Goal: Information Seeking & Learning: Learn about a topic

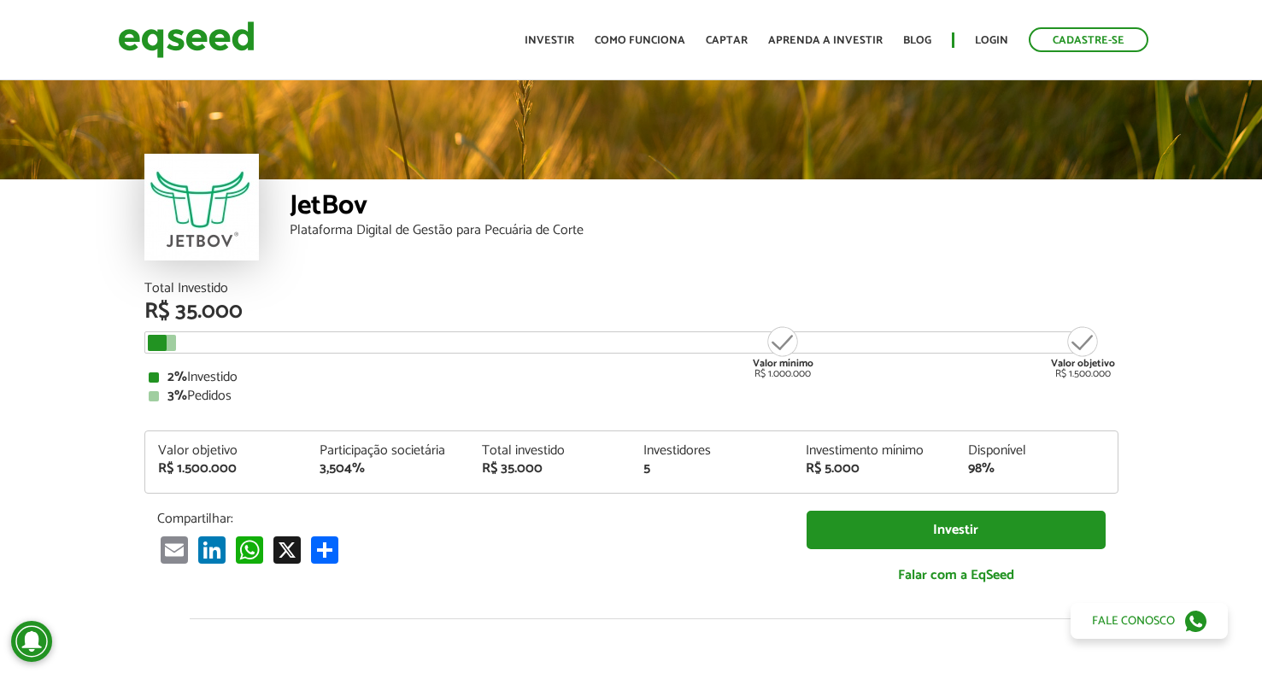
drag, startPoint x: 172, startPoint y: 310, endPoint x: 281, endPoint y: 308, distance: 109.4
click at [281, 308] on div "R$ 35.000" at bounding box center [631, 312] width 974 height 22
click at [235, 44] on img at bounding box center [186, 39] width 137 height 45
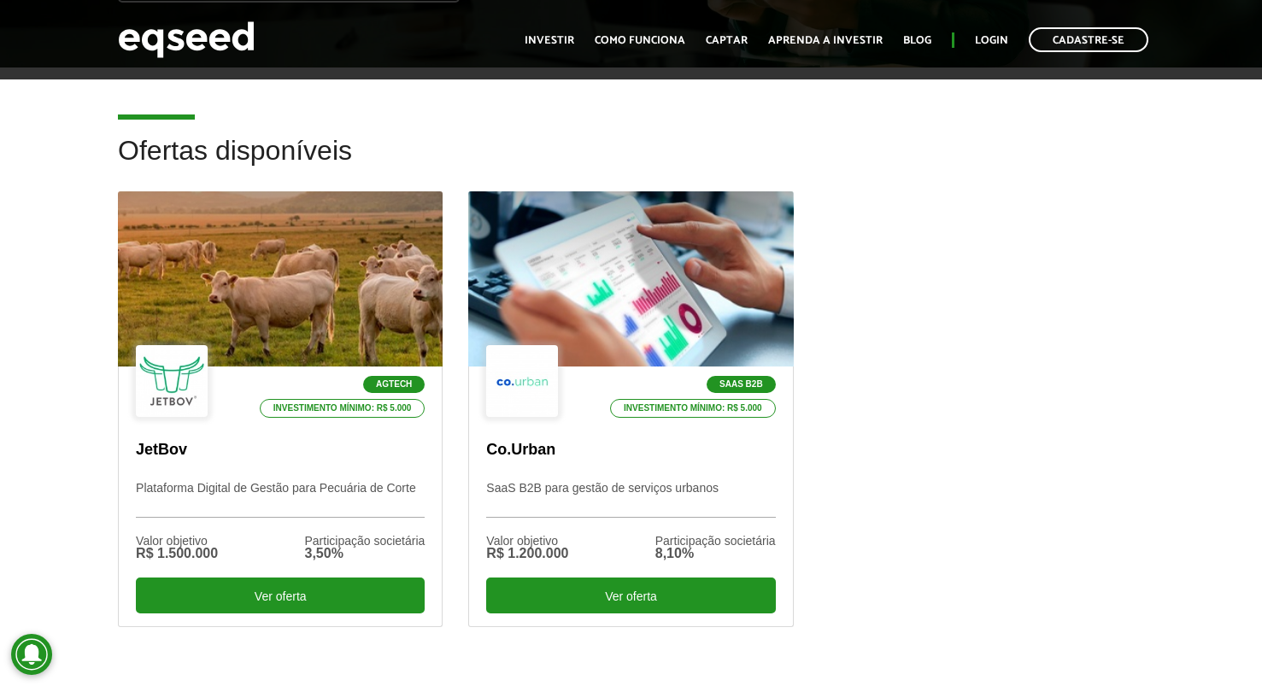
scroll to position [466, 0]
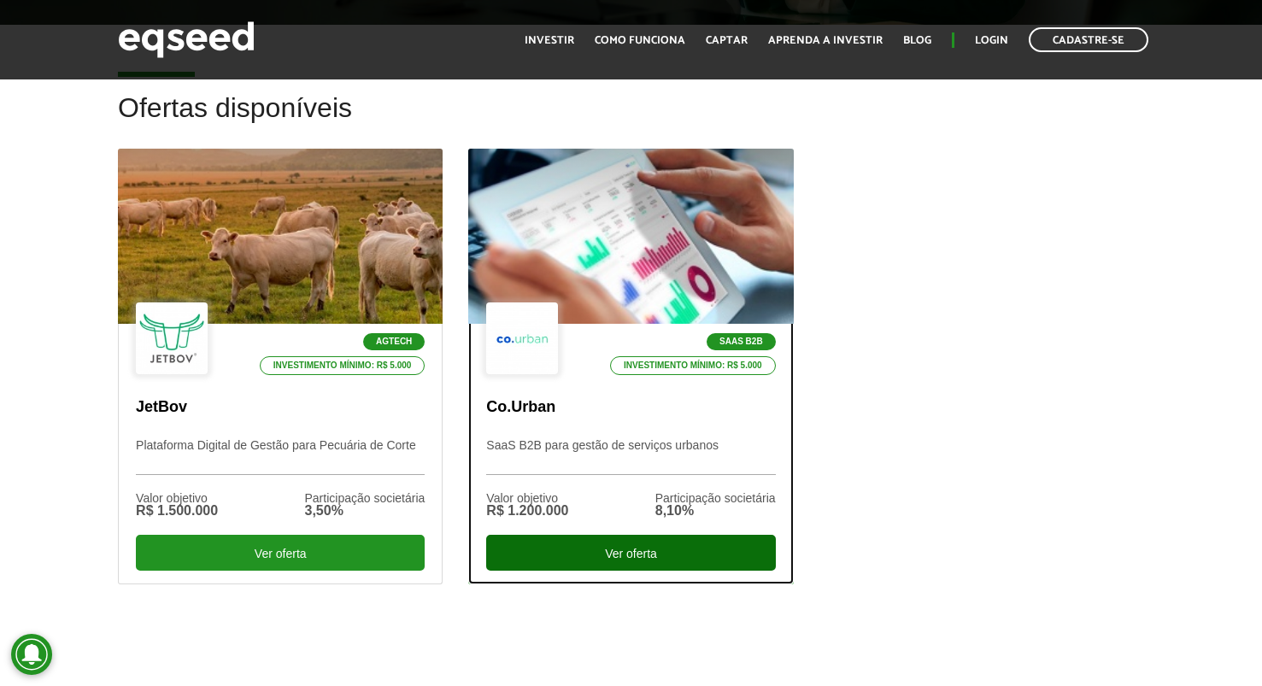
click at [635, 558] on div "Ver oferta" at bounding box center [630, 553] width 289 height 36
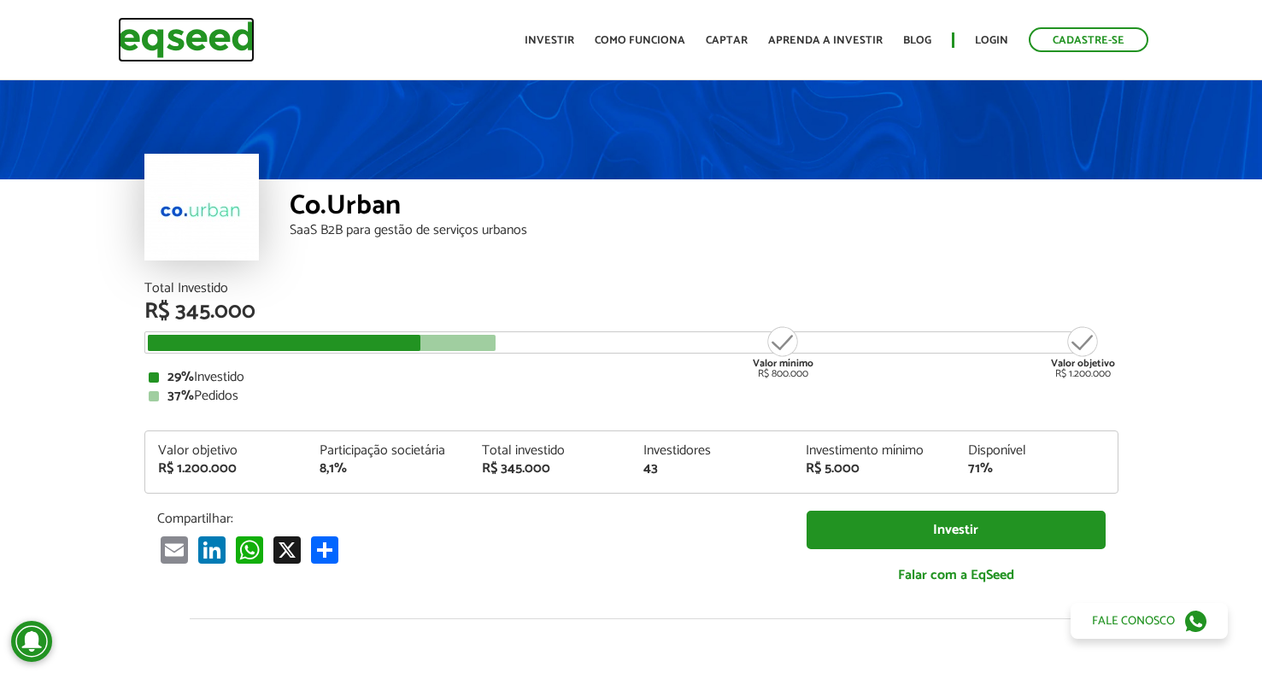
click at [191, 41] on img at bounding box center [186, 39] width 137 height 45
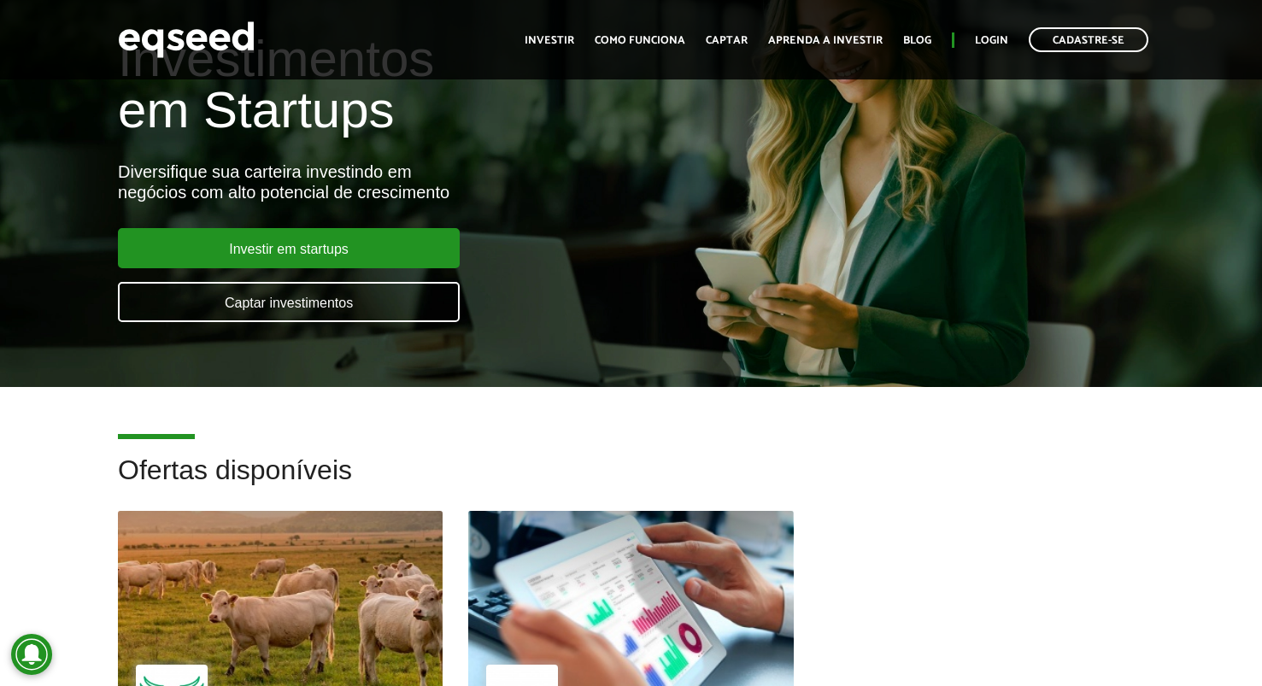
scroll to position [505, 0]
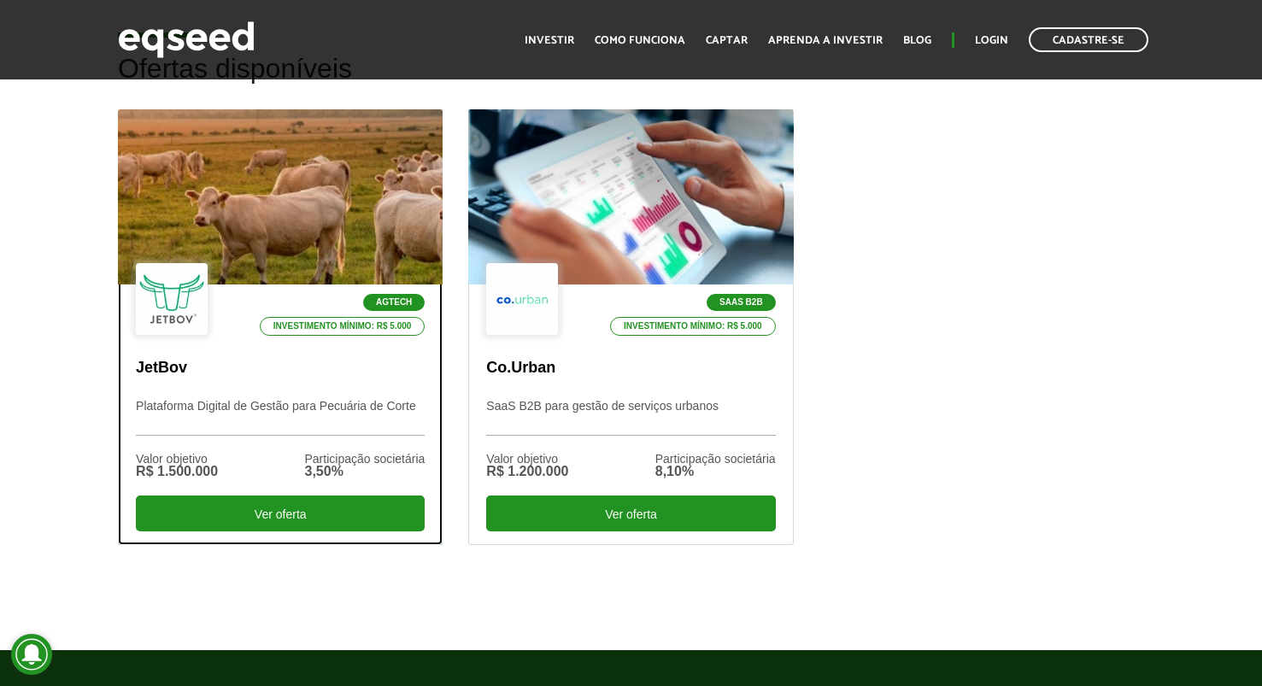
click at [400, 299] on p "Agtech" at bounding box center [394, 302] width 62 height 17
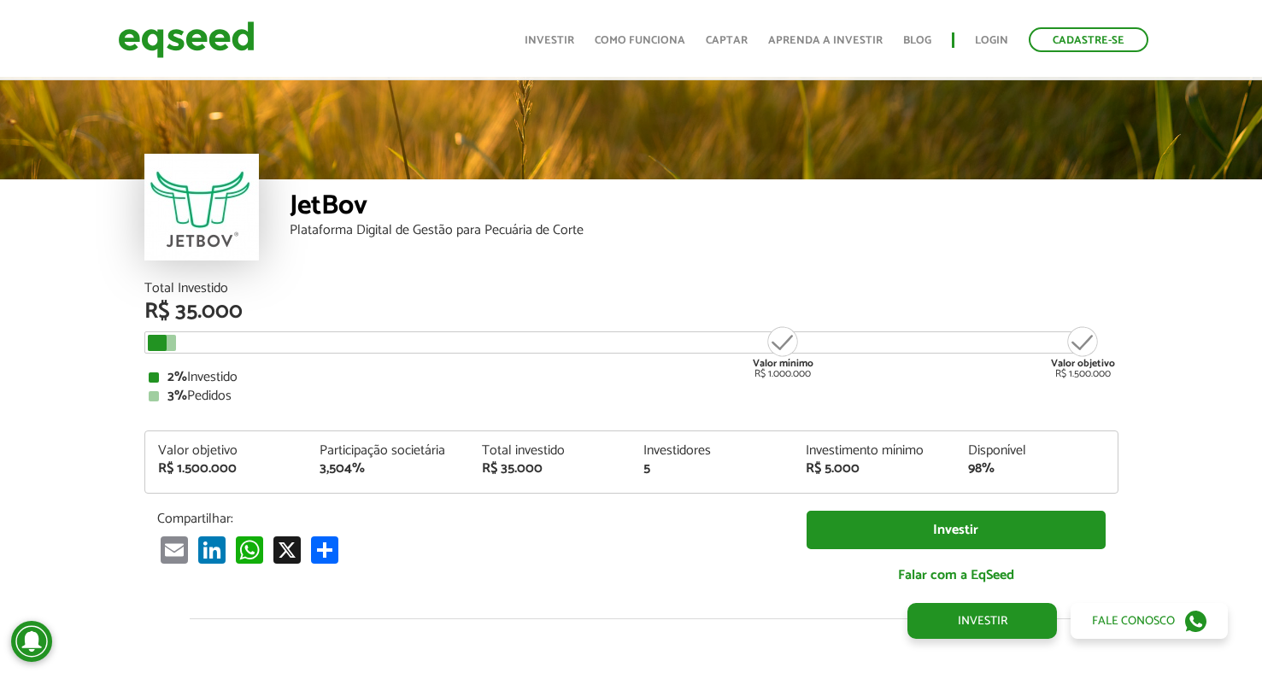
scroll to position [1990, 0]
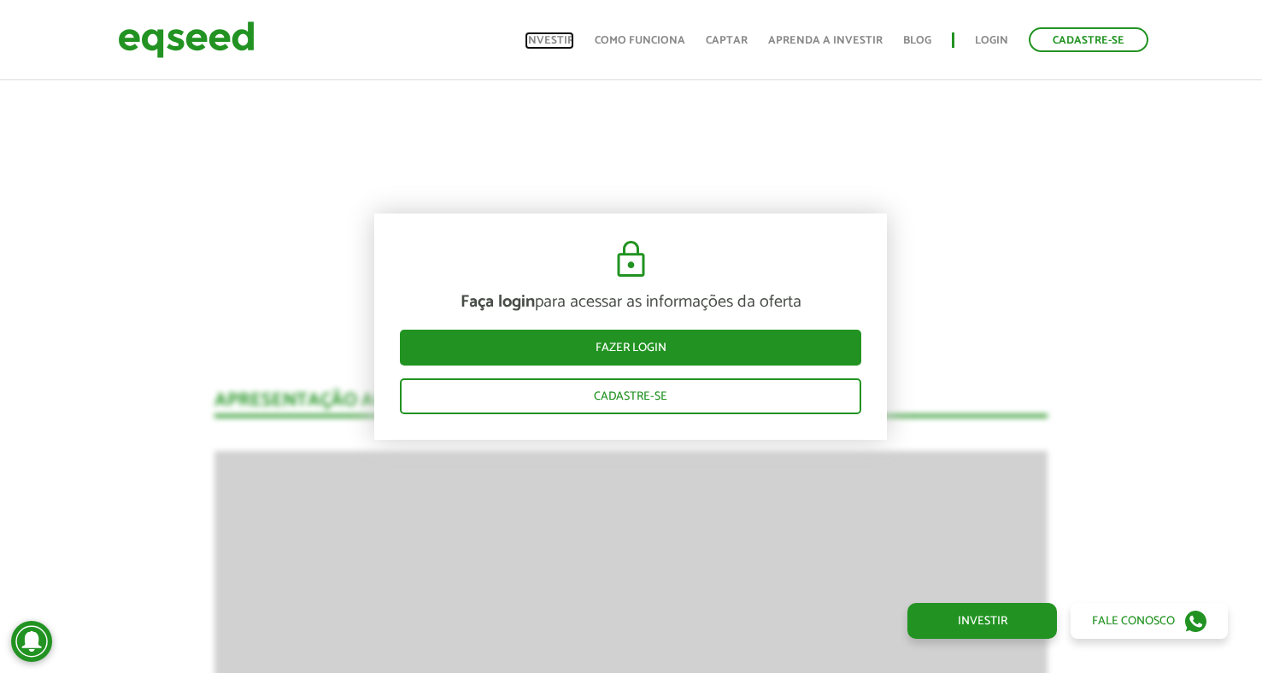
click at [546, 35] on link "Investir" at bounding box center [550, 40] width 50 height 11
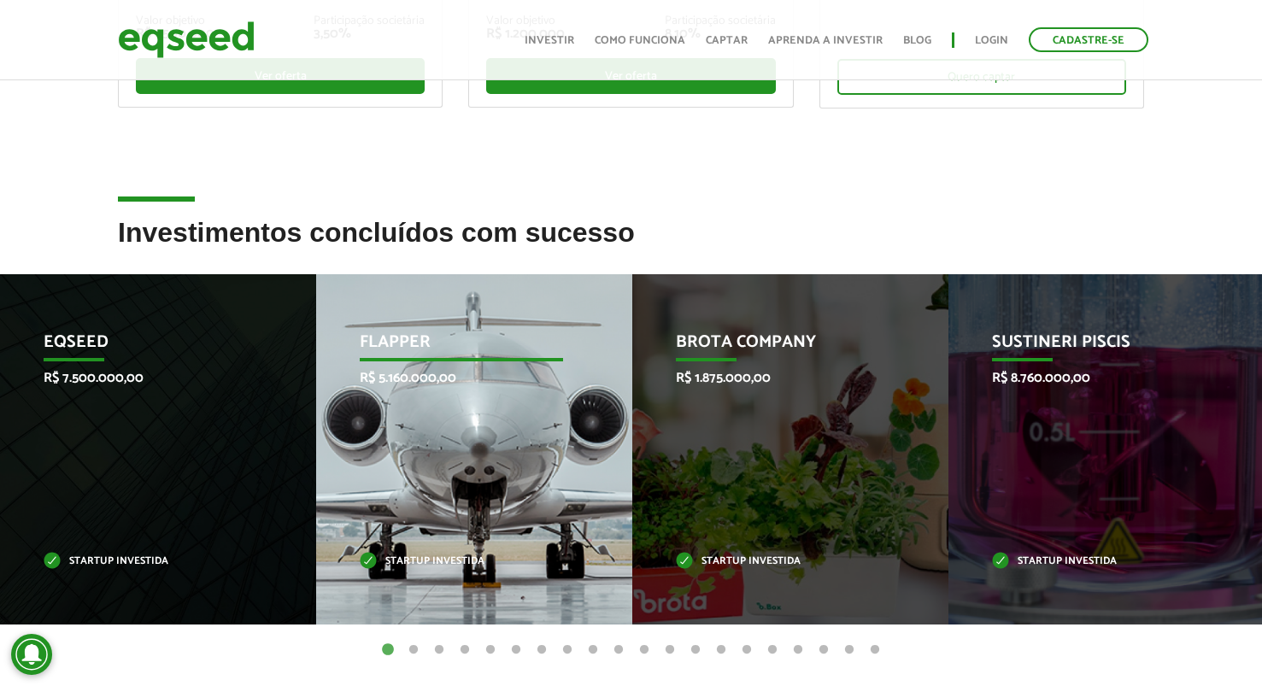
scroll to position [630, 0]
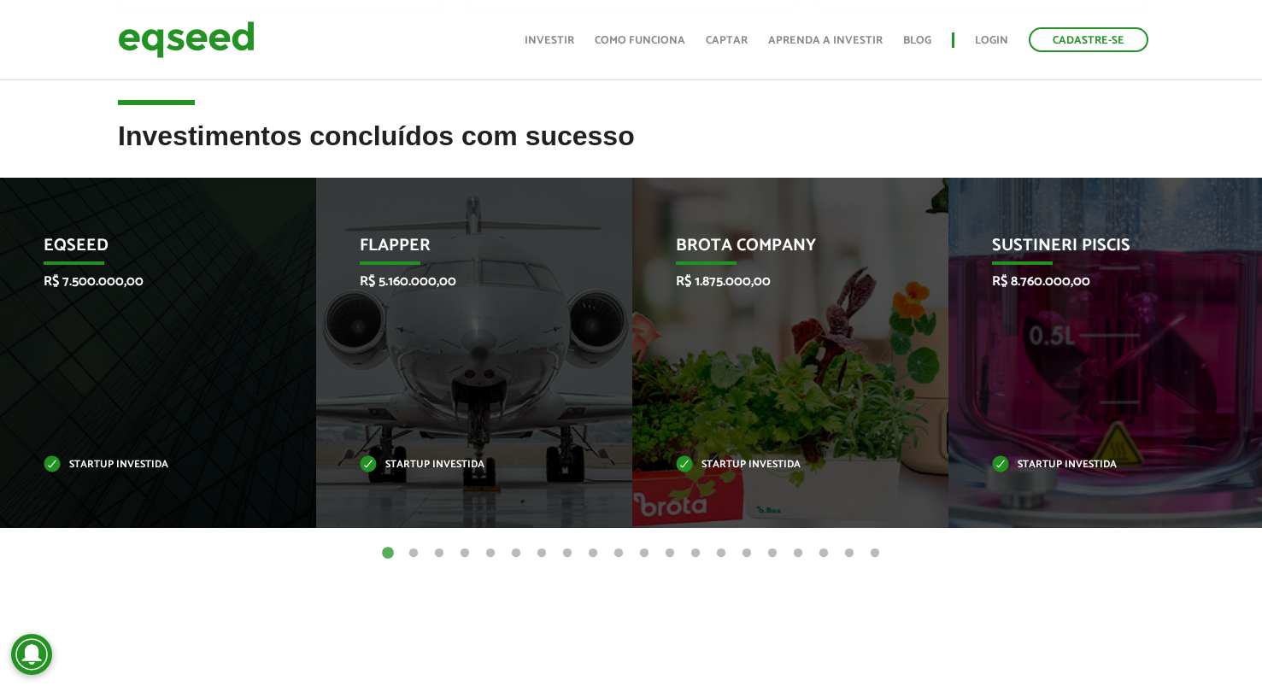
click at [415, 551] on button "2" at bounding box center [413, 553] width 17 height 17
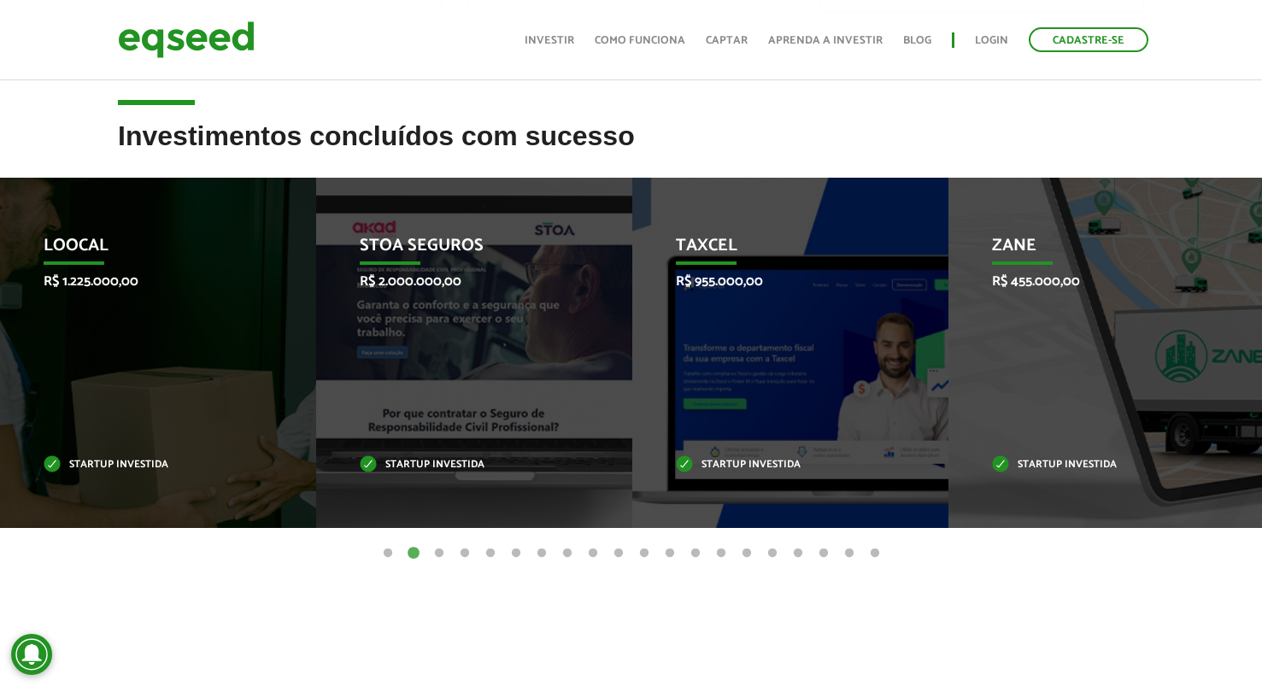
click at [446, 553] on button "3" at bounding box center [439, 553] width 17 height 17
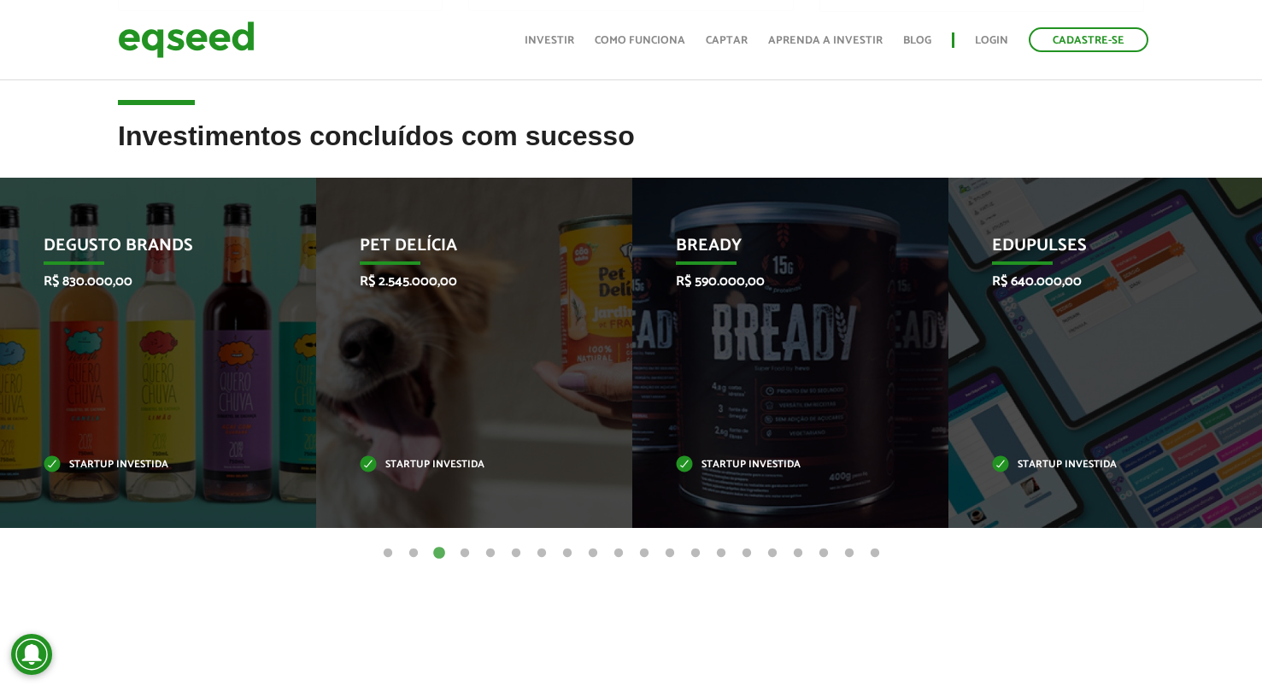
click at [463, 551] on button "4" at bounding box center [464, 553] width 17 height 17
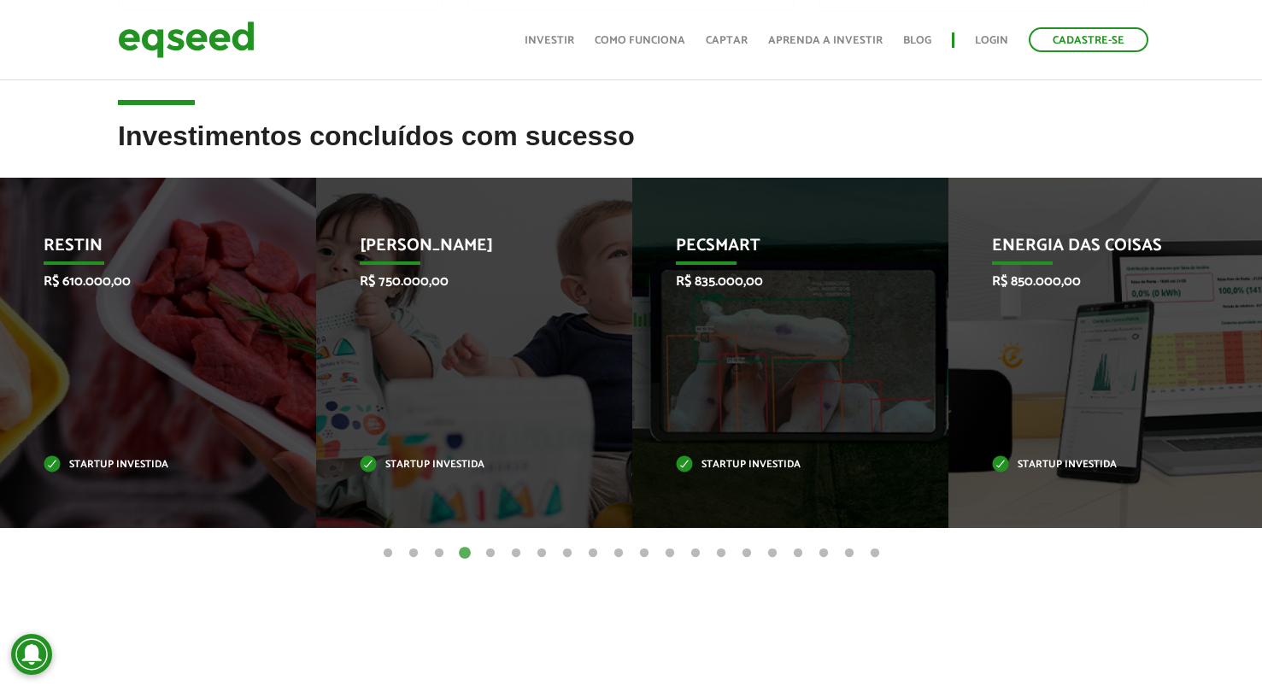
click at [486, 551] on button "5" at bounding box center [490, 553] width 17 height 17
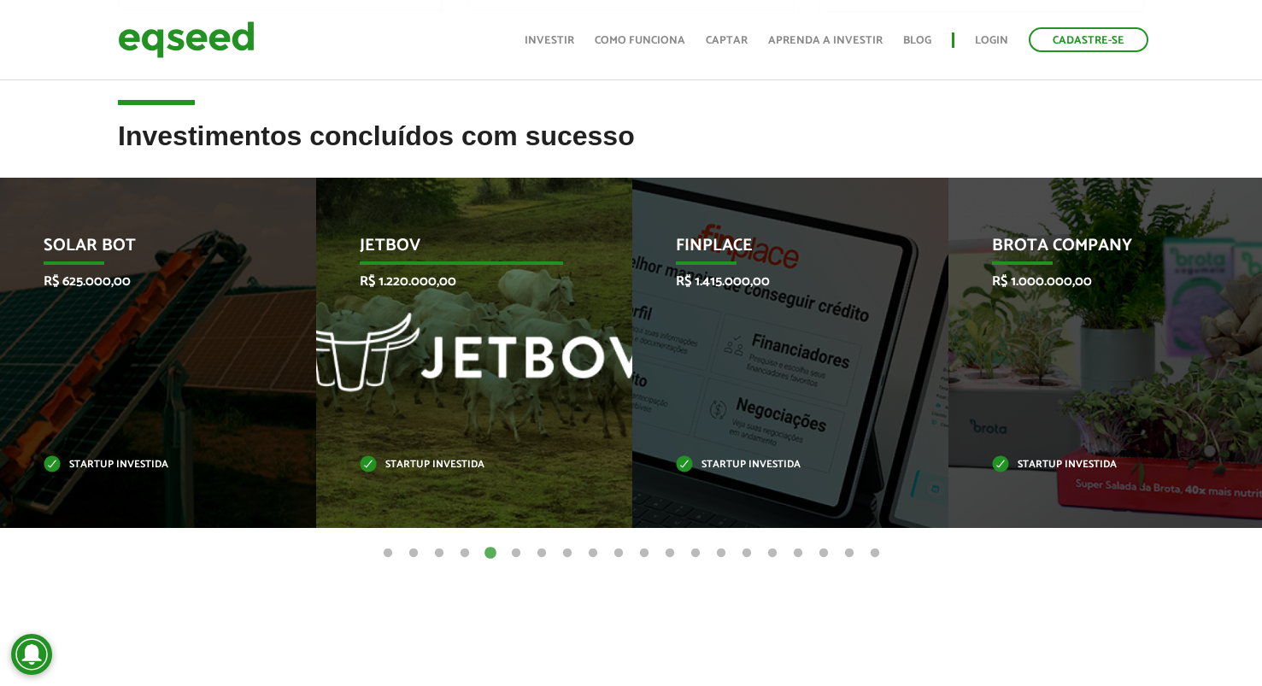
click at [419, 255] on p "JetBov" at bounding box center [461, 250] width 203 height 29
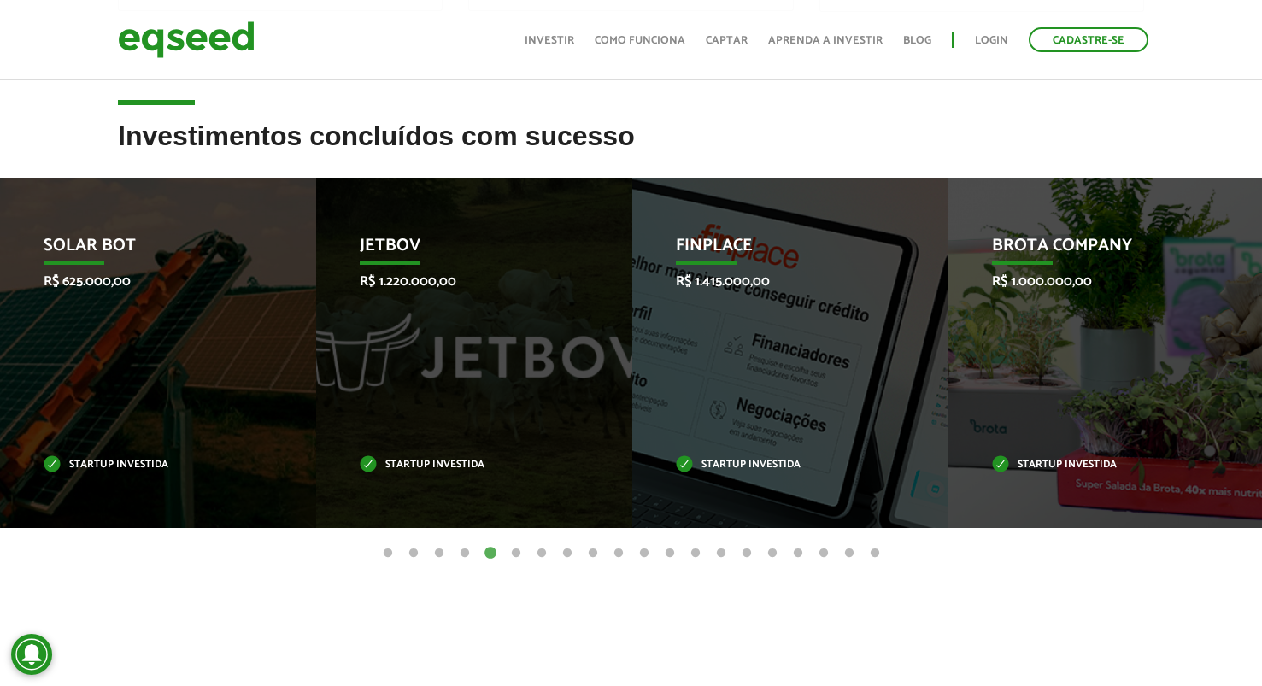
click at [514, 552] on button "6" at bounding box center [516, 553] width 17 height 17
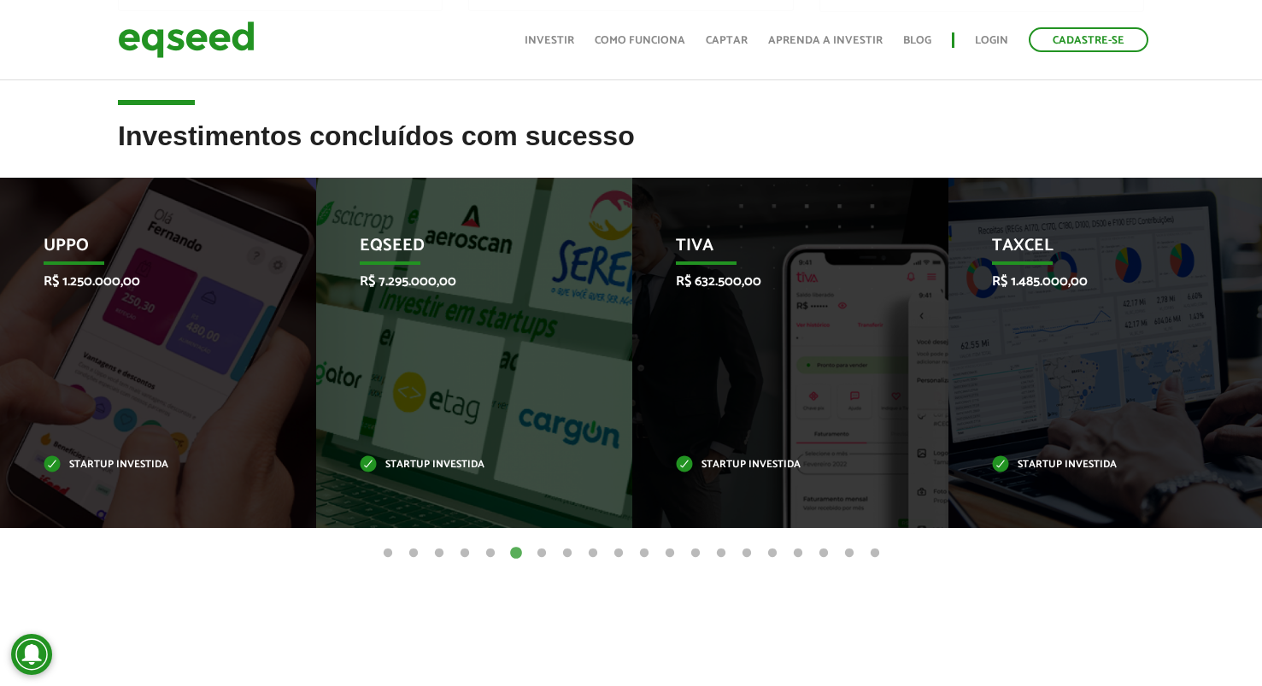
click at [538, 551] on button "7" at bounding box center [541, 553] width 17 height 17
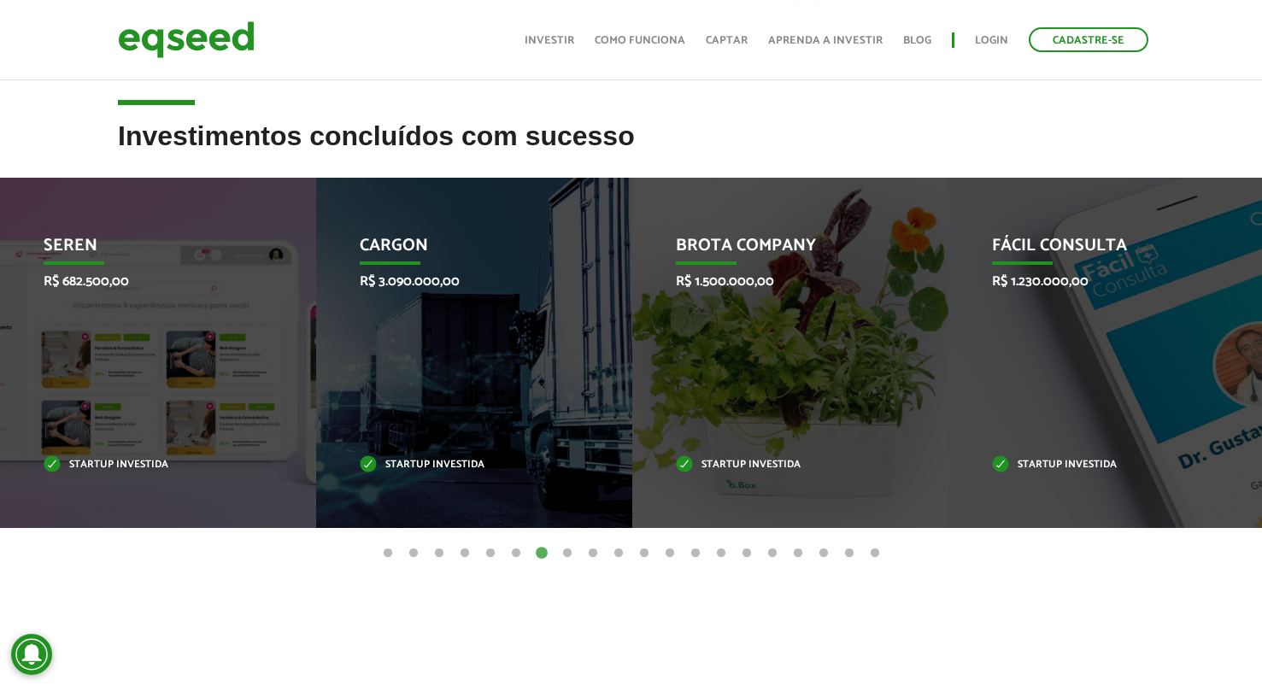
click at [569, 554] on button "8" at bounding box center [567, 553] width 17 height 17
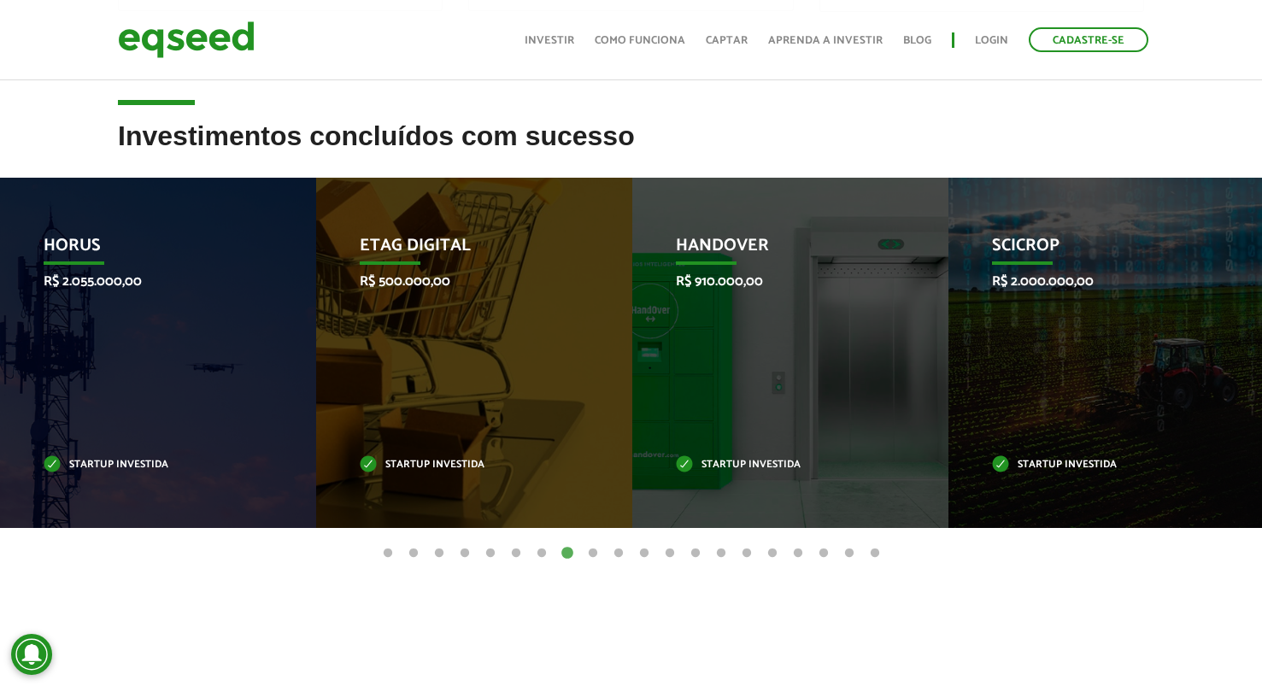
click at [596, 552] on button "9" at bounding box center [592, 553] width 17 height 17
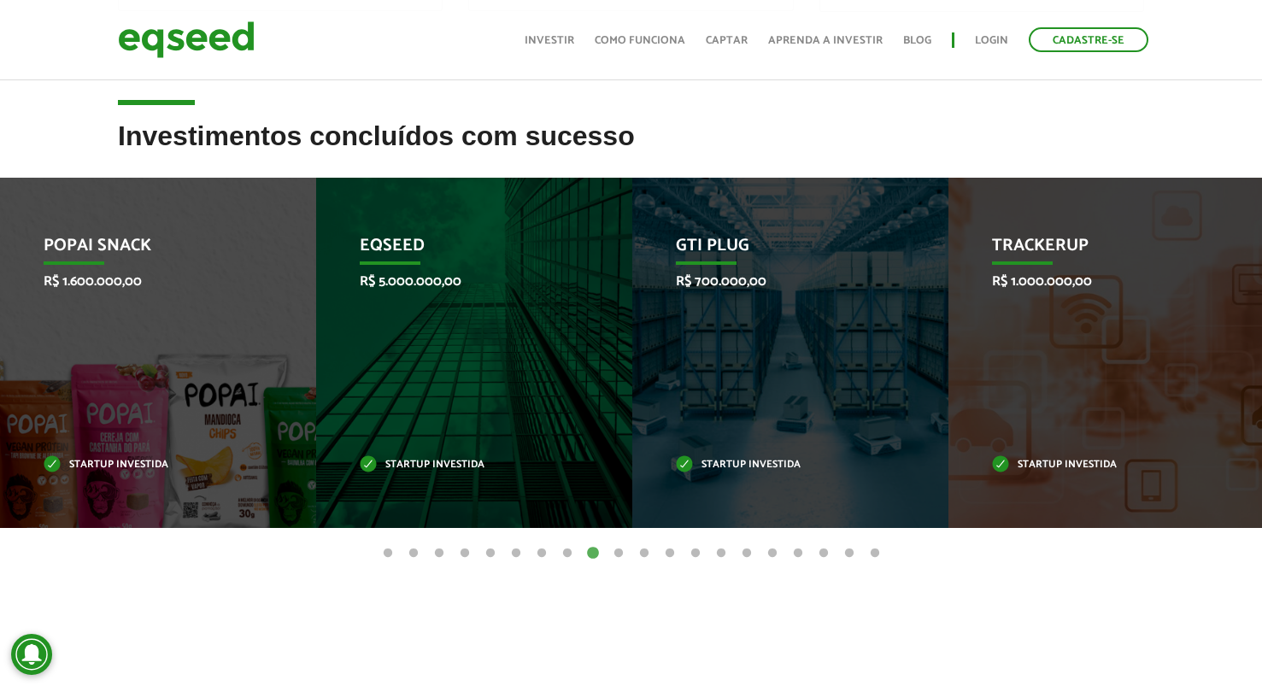
click at [619, 554] on button "10" at bounding box center [618, 553] width 17 height 17
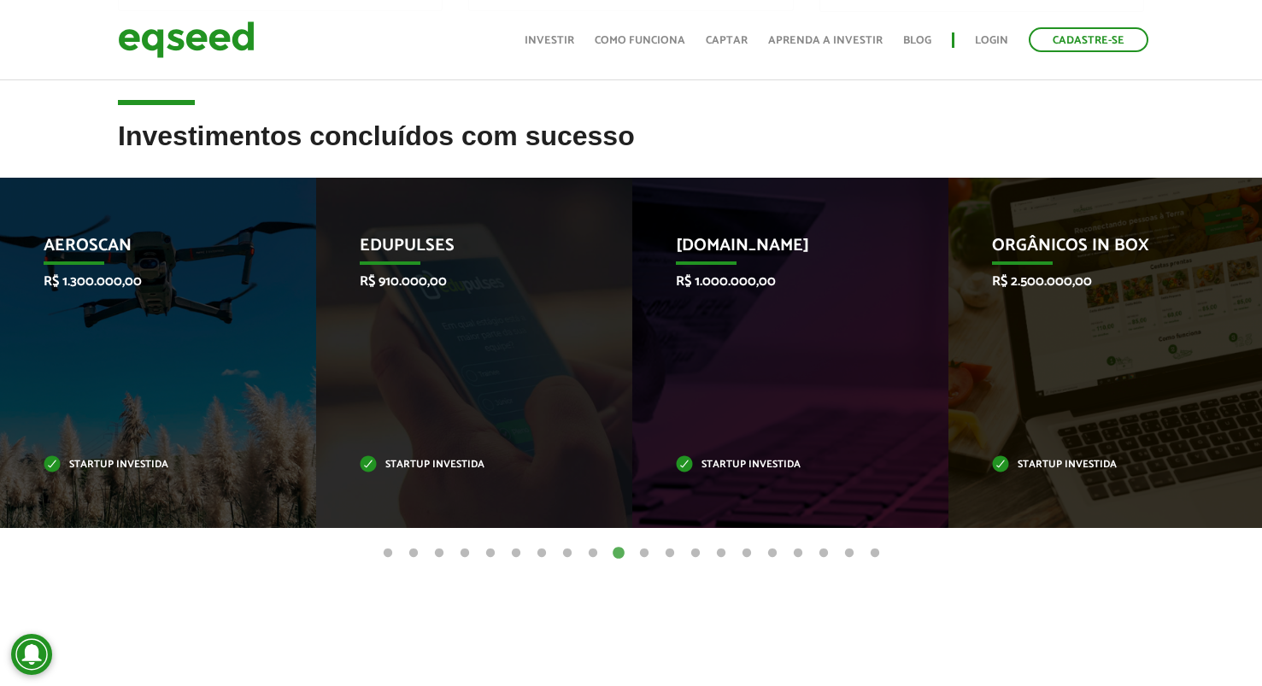
click at [642, 554] on button "11" at bounding box center [644, 553] width 17 height 17
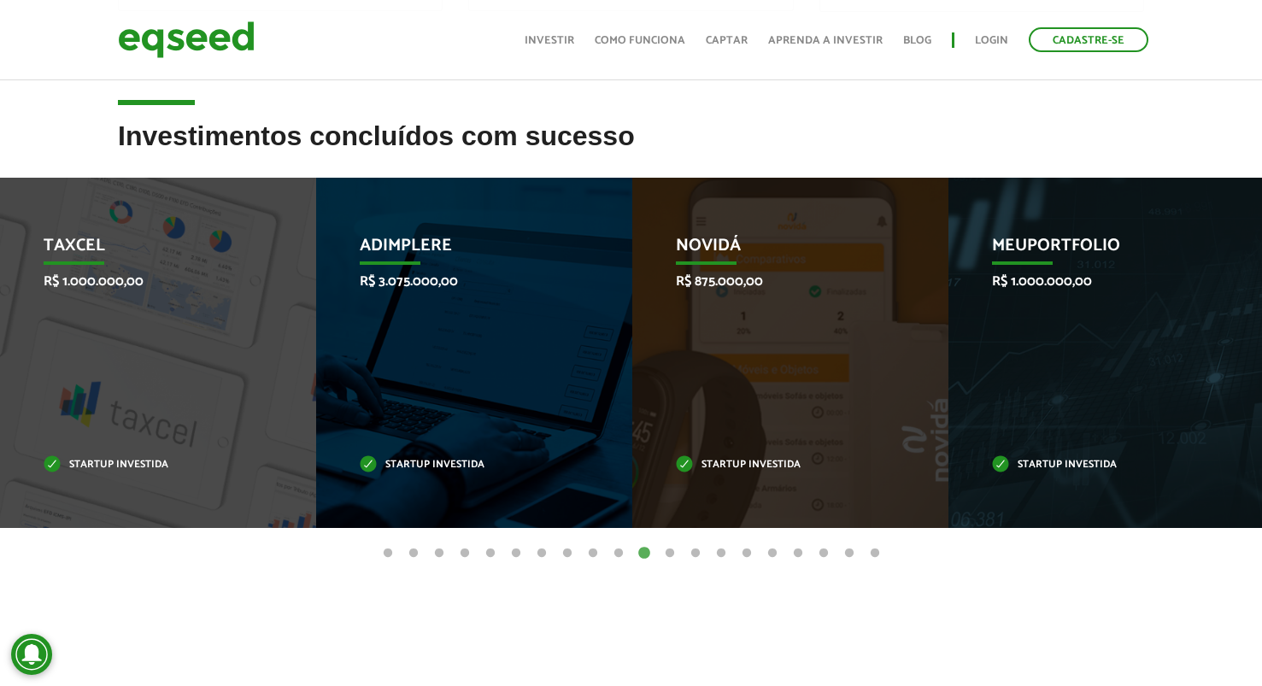
click at [621, 555] on button "10" at bounding box center [618, 553] width 17 height 17
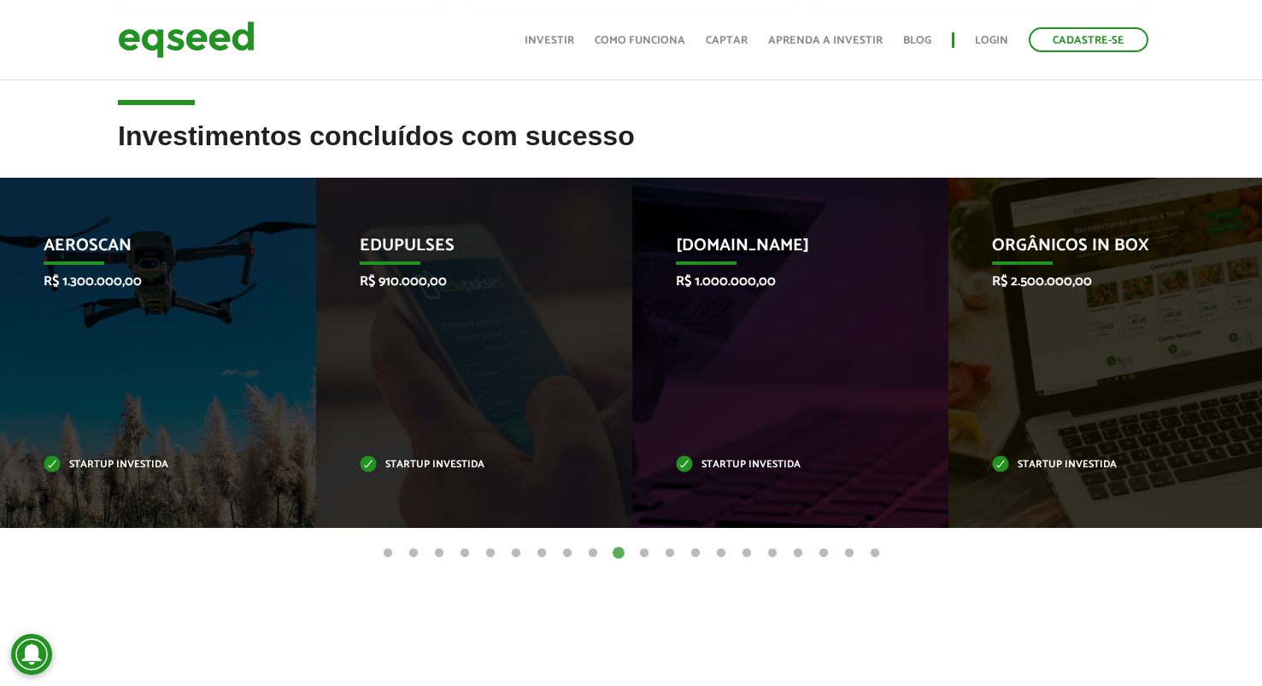
click at [642, 552] on button "11" at bounding box center [644, 553] width 17 height 17
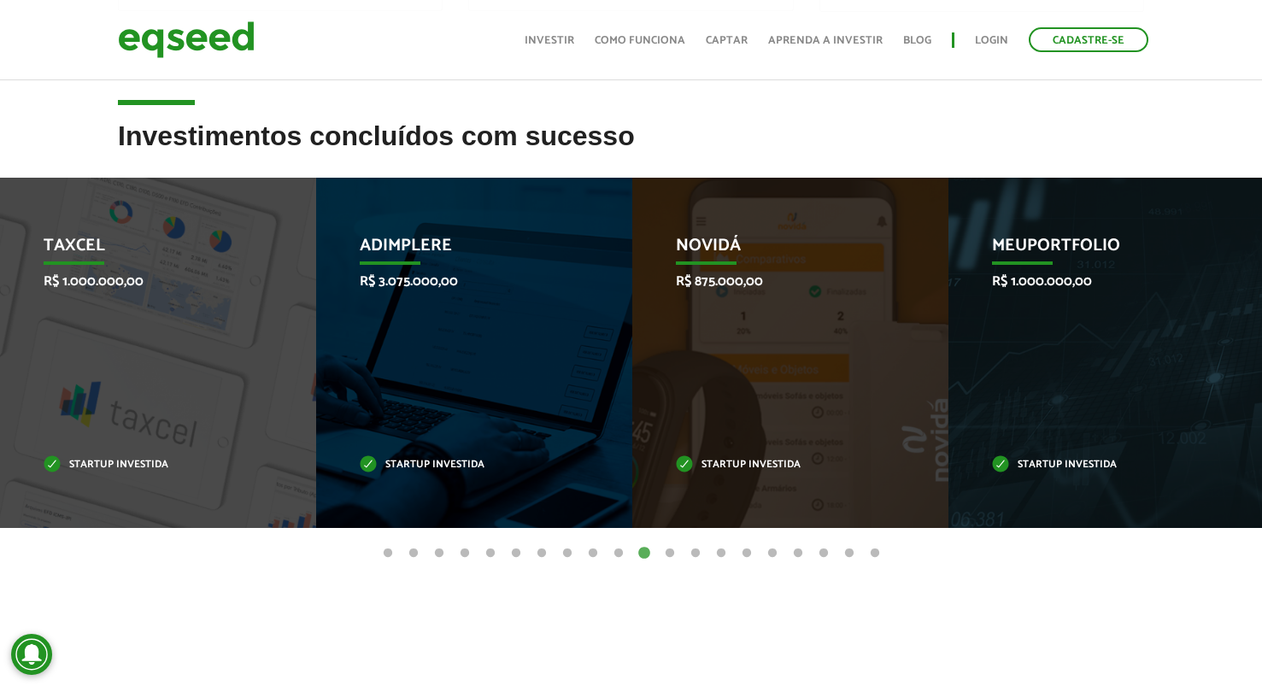
click at [672, 553] on button "12" at bounding box center [669, 553] width 17 height 17
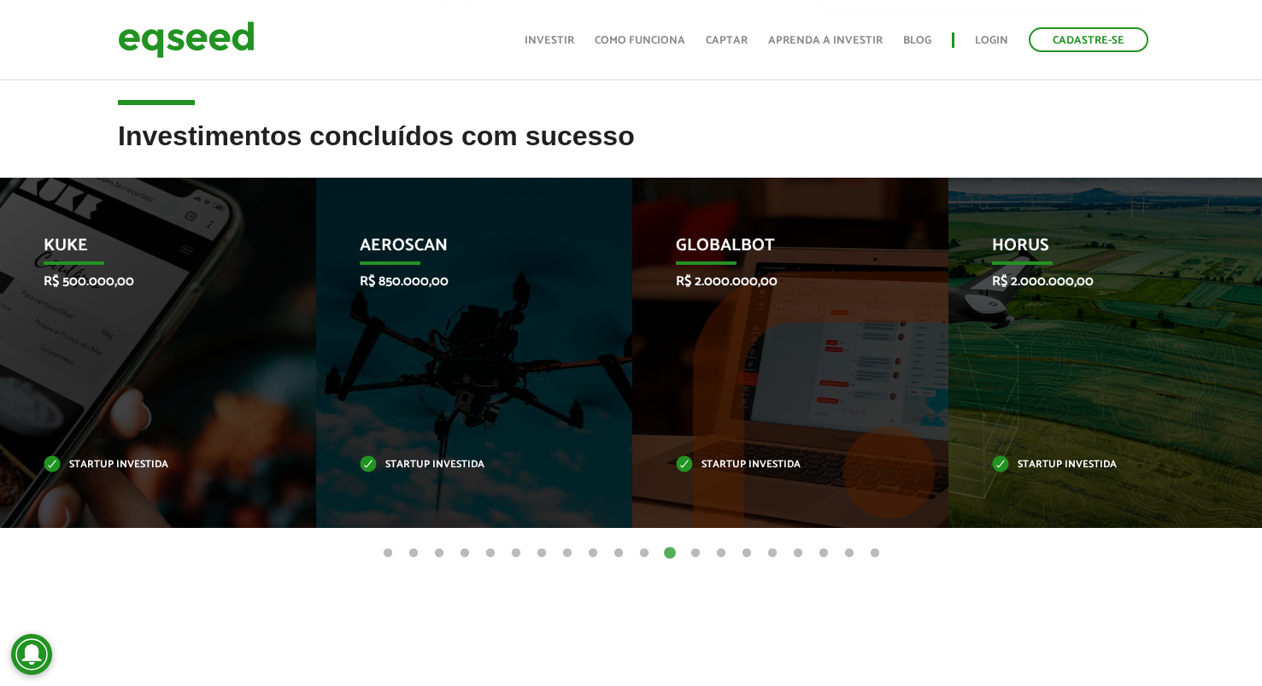
click at [696, 549] on button "13" at bounding box center [695, 553] width 17 height 17
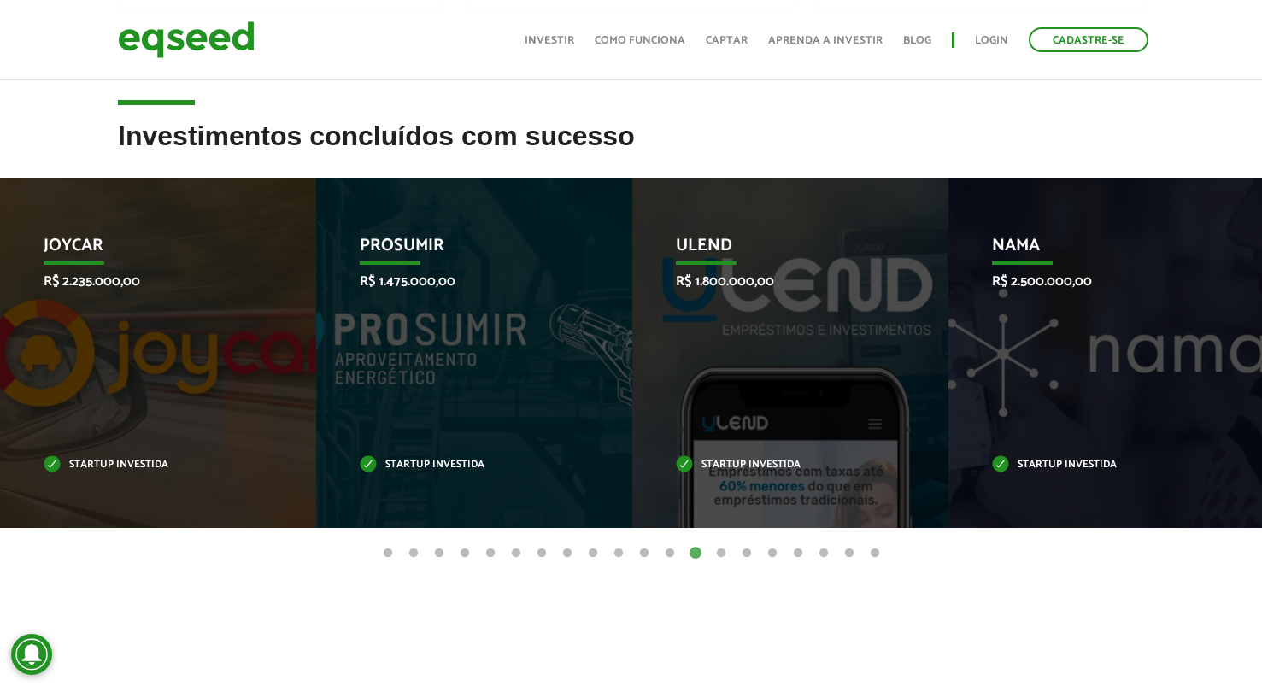
click at [717, 550] on button "14" at bounding box center [721, 553] width 17 height 17
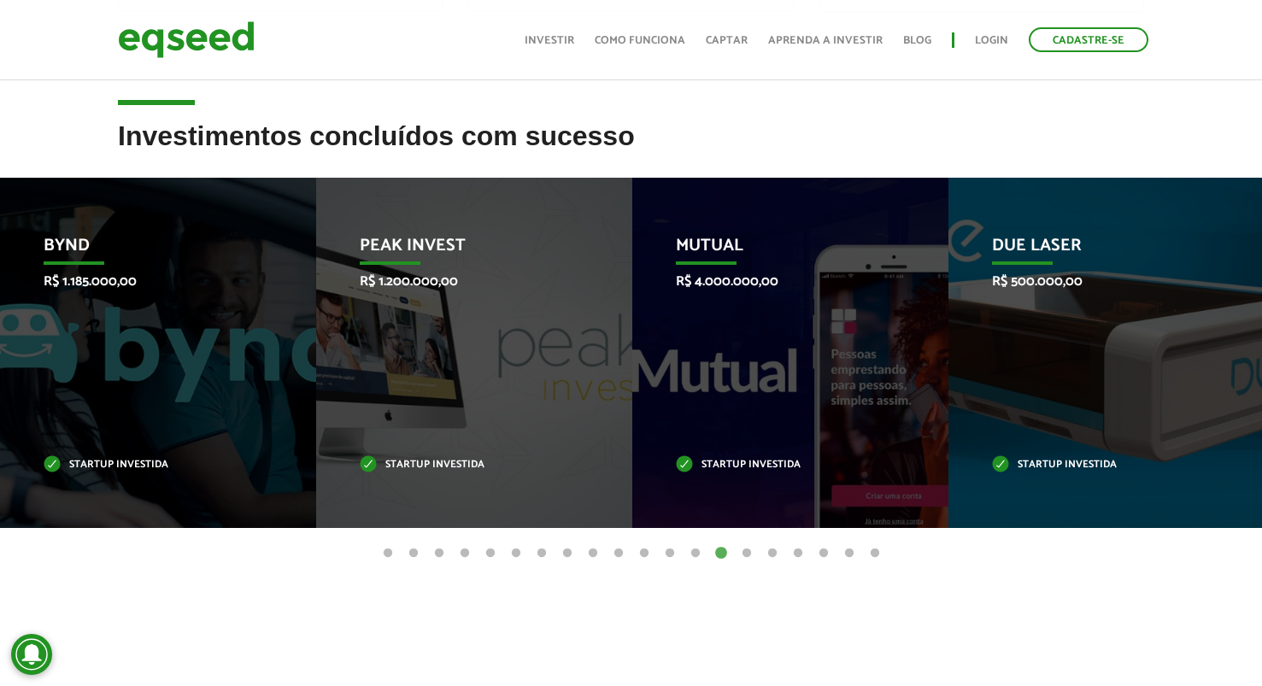
click at [751, 549] on button "15" at bounding box center [746, 553] width 17 height 17
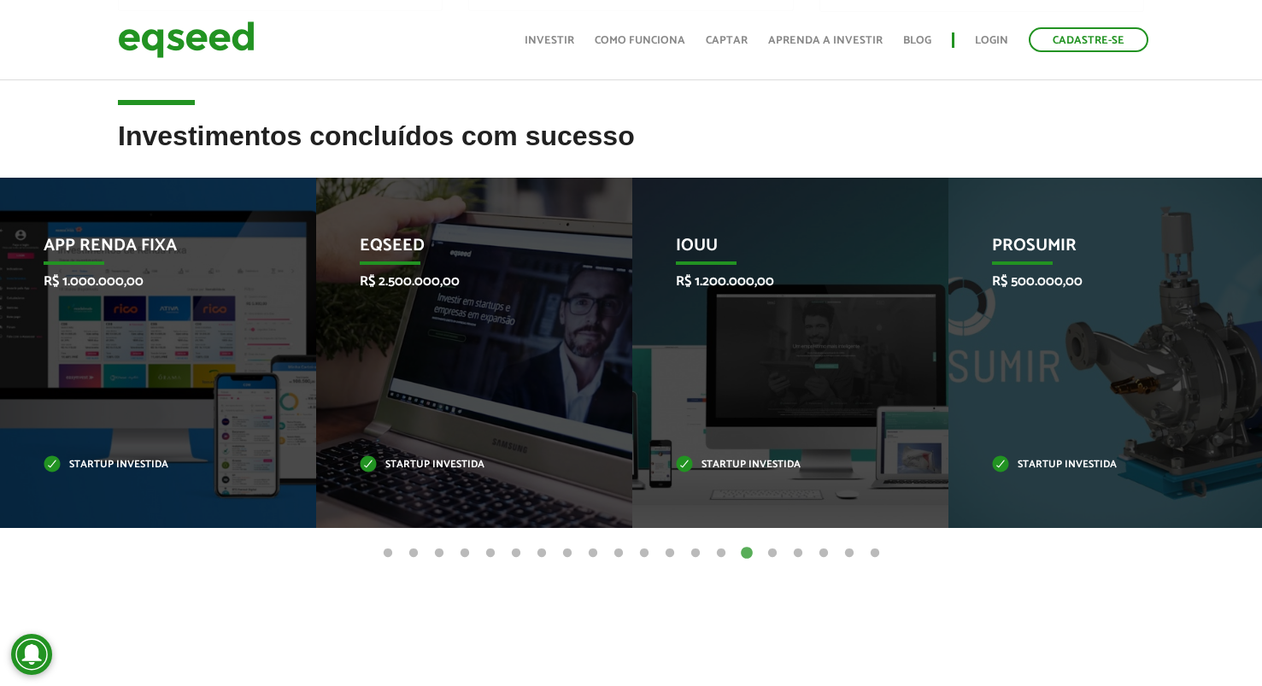
click at [770, 549] on button "16" at bounding box center [772, 553] width 17 height 17
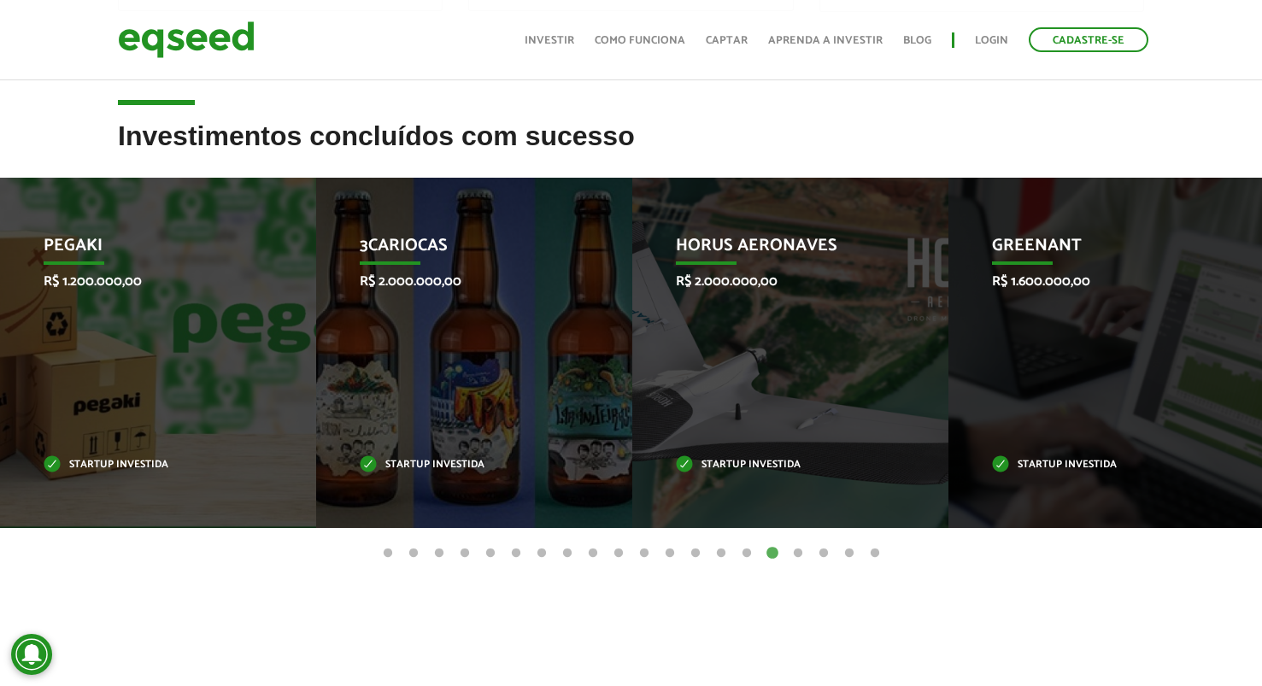
click at [792, 549] on button "17" at bounding box center [797, 553] width 17 height 17
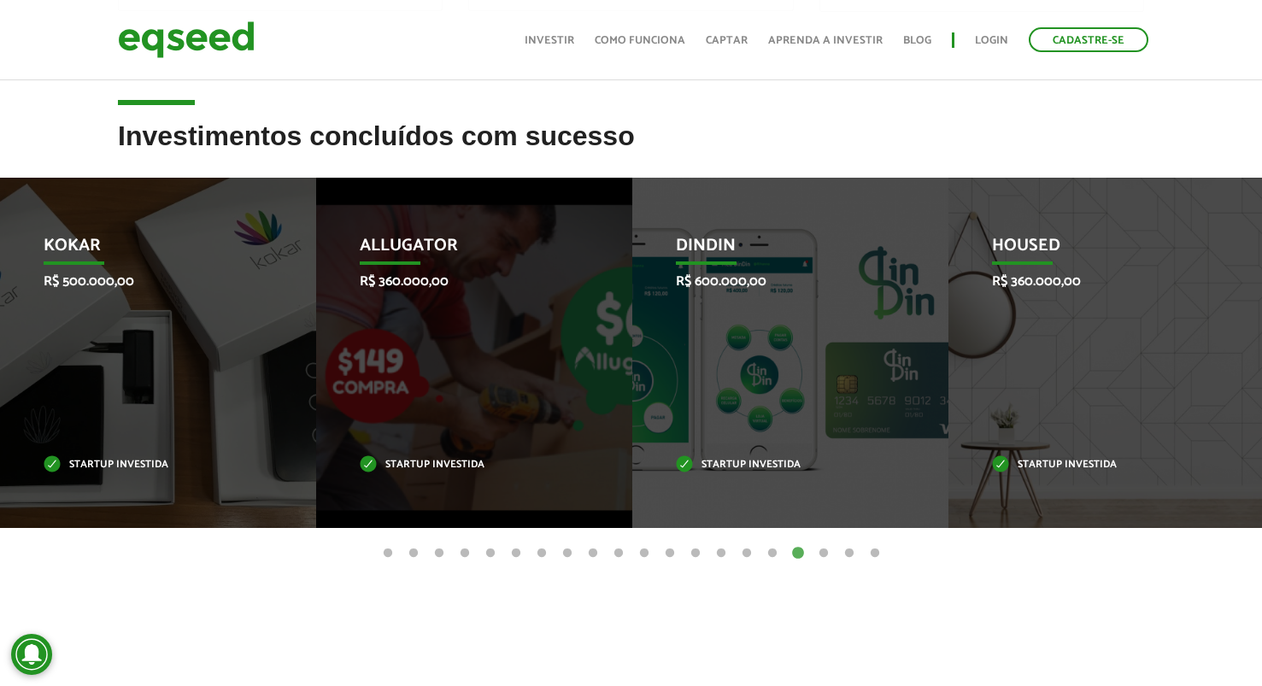
click at [819, 552] on button "18" at bounding box center [823, 553] width 17 height 17
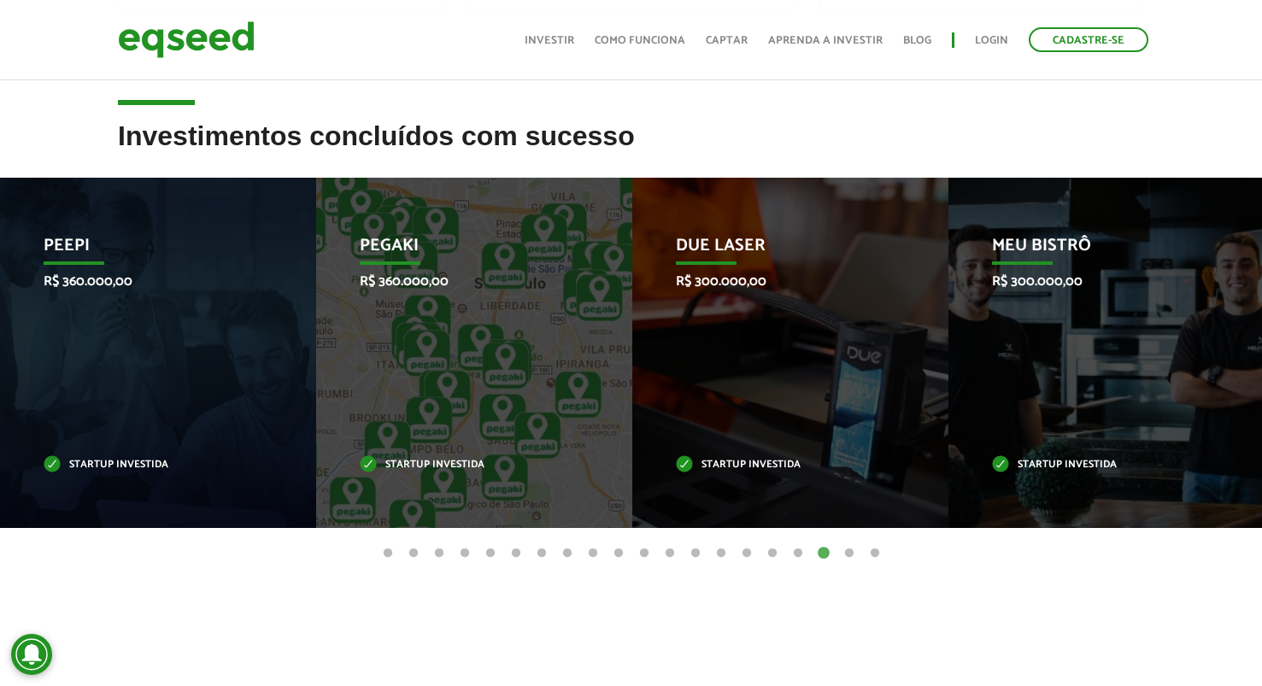
click at [848, 549] on button "19" at bounding box center [849, 553] width 17 height 17
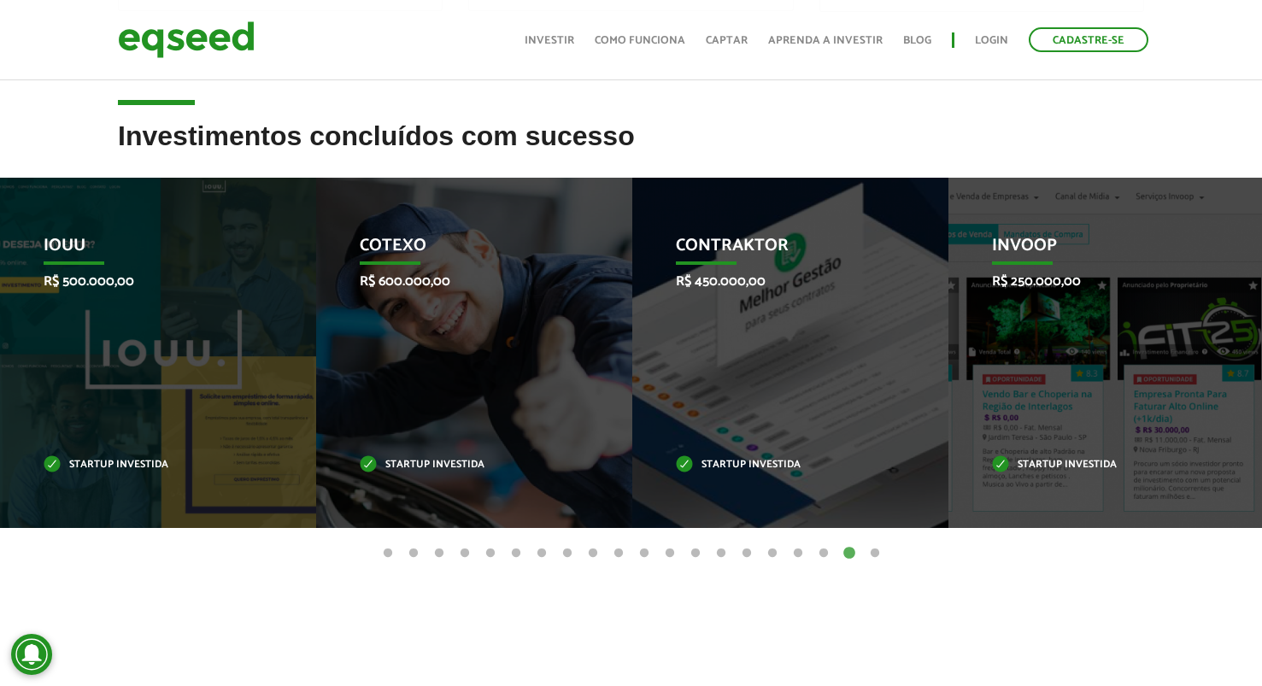
click at [880, 554] on button "20" at bounding box center [874, 553] width 17 height 17
